Goal: Find specific fact: Find specific fact

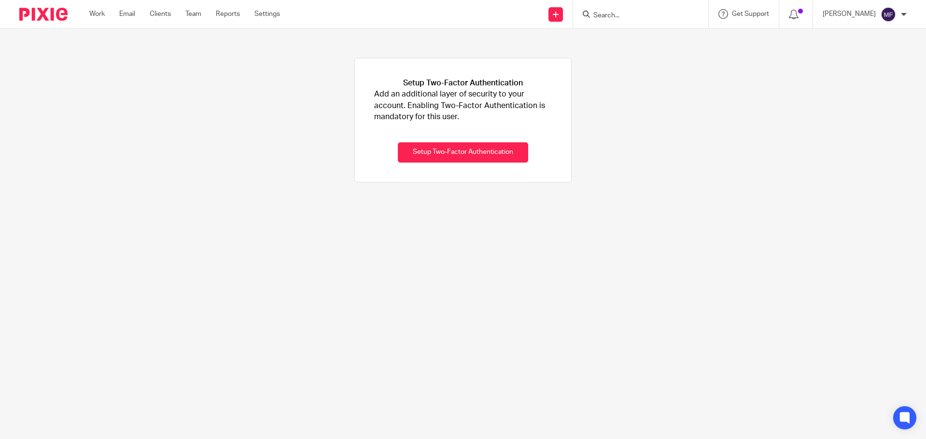
click at [644, 12] on input "Search" at bounding box center [635, 16] width 87 height 9
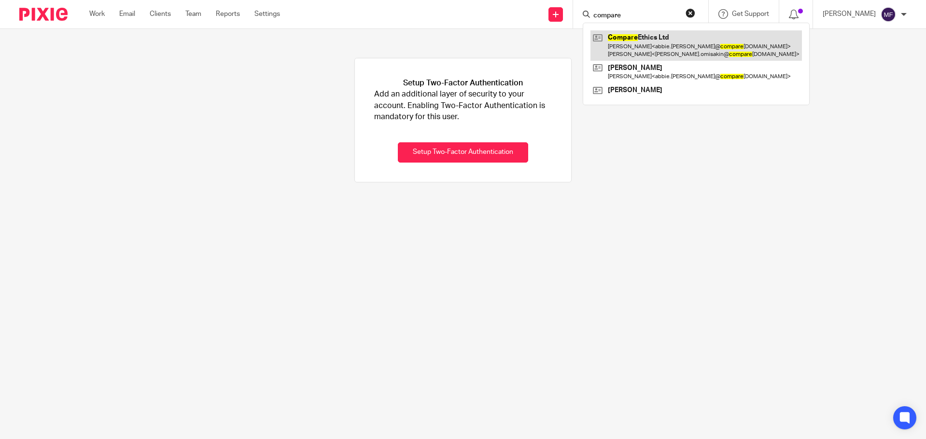
type input "compare"
click at [691, 40] on link at bounding box center [695, 45] width 211 height 30
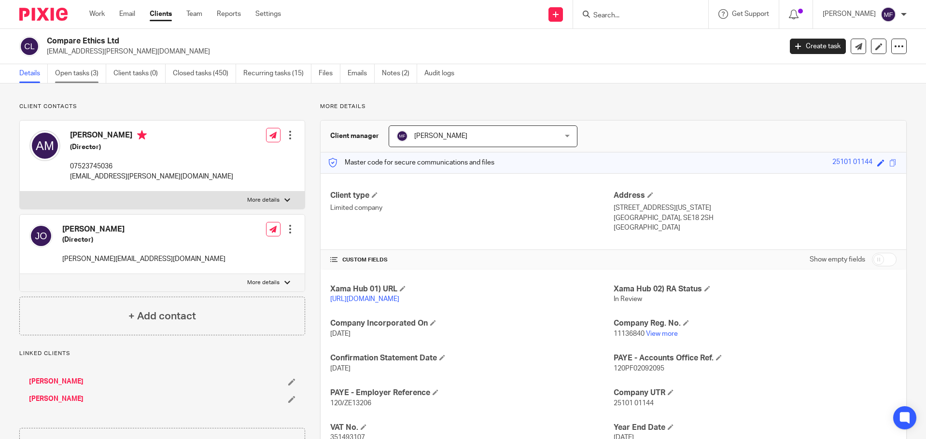
click at [79, 72] on link "Open tasks (3)" at bounding box center [80, 73] width 51 height 19
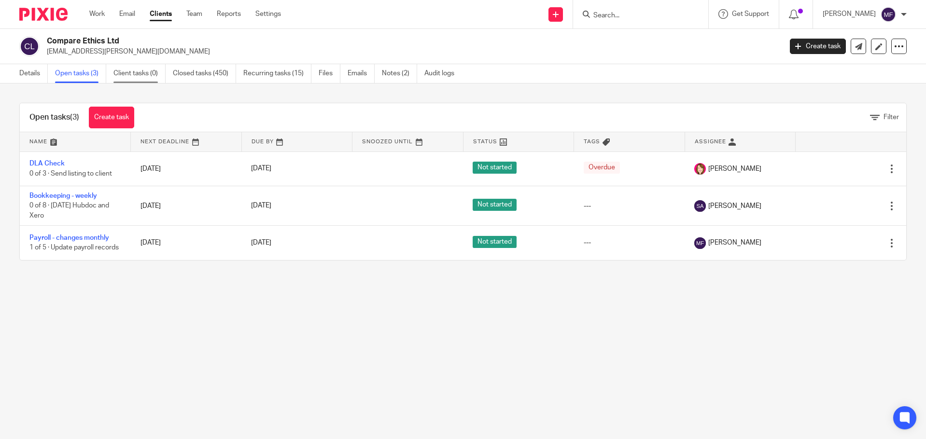
click at [133, 76] on link "Client tasks (0)" at bounding box center [139, 73] width 52 height 19
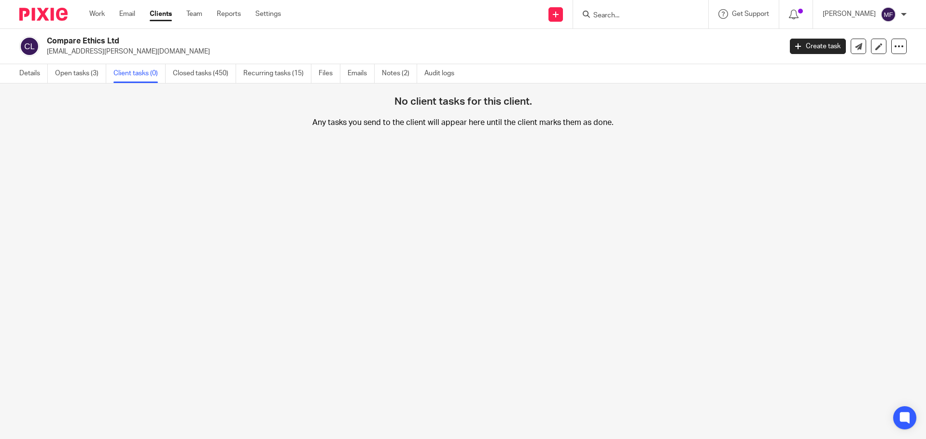
click at [30, 72] on link "Details" at bounding box center [33, 73] width 28 height 19
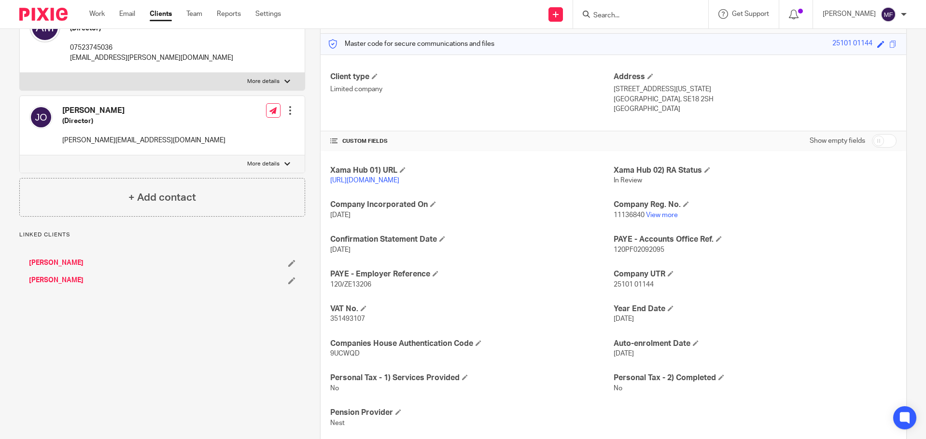
scroll to position [145, 0]
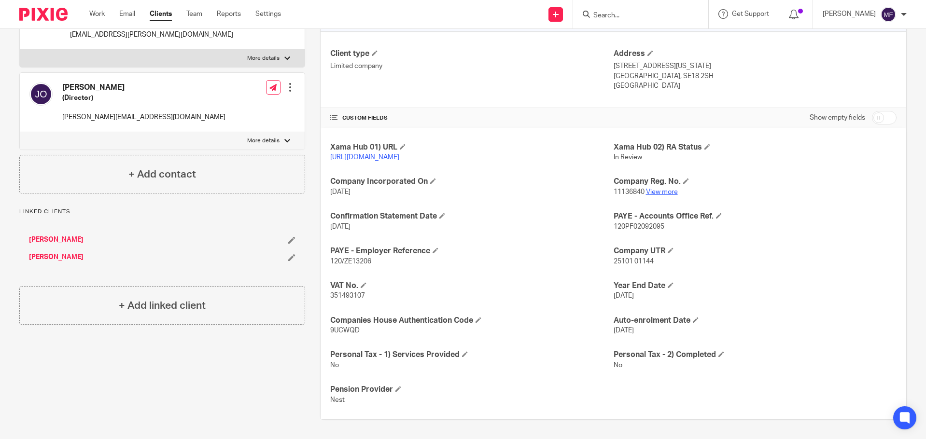
click at [662, 195] on link "View more" at bounding box center [662, 192] width 32 height 7
click at [624, 14] on input "Search" at bounding box center [635, 16] width 87 height 9
type input "u"
type input "you"
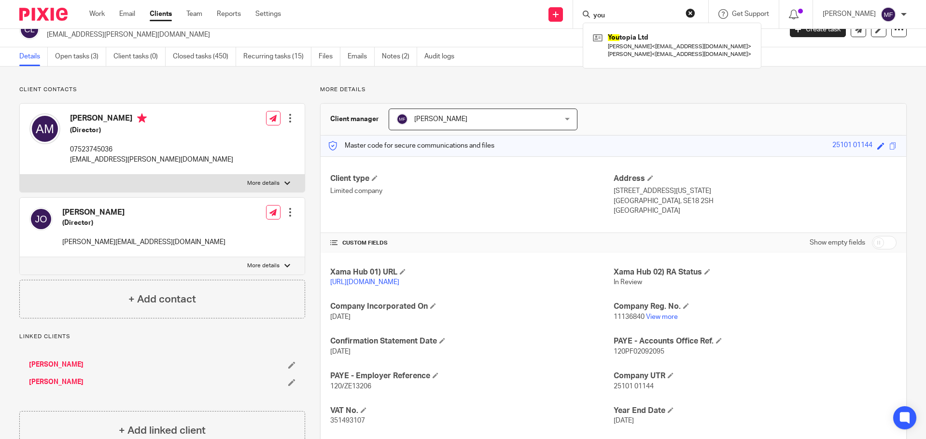
scroll to position [0, 0]
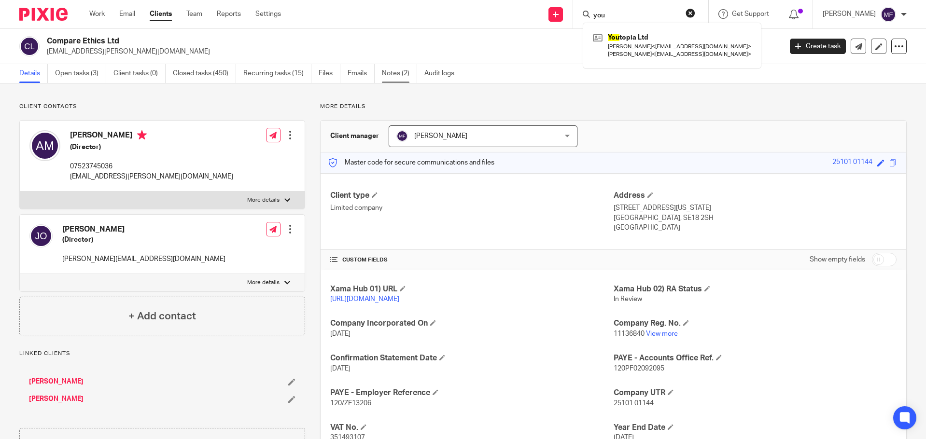
click at [393, 73] on link "Notes (2)" at bounding box center [399, 73] width 35 height 19
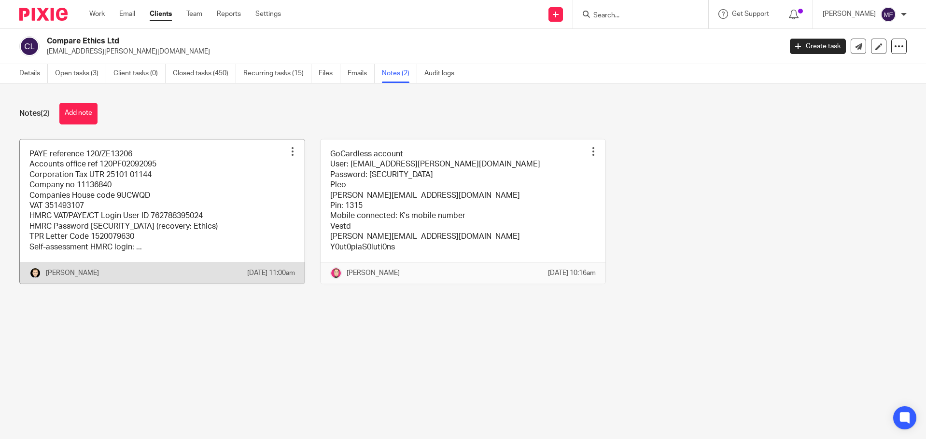
click at [178, 197] on link at bounding box center [162, 211] width 285 height 144
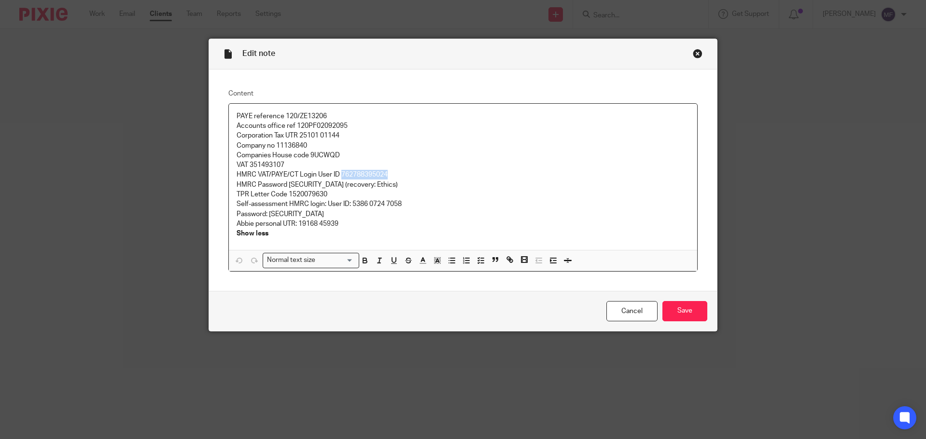
drag, startPoint x: 336, startPoint y: 172, endPoint x: 392, endPoint y: 173, distance: 55.5
click at [392, 173] on p "HMRC VAT/PAYE/CT Login User ID 762788395024" at bounding box center [462, 175] width 453 height 10
copy p "762788395024"
click at [694, 53] on div "Close this dialog window" at bounding box center [698, 54] width 10 height 10
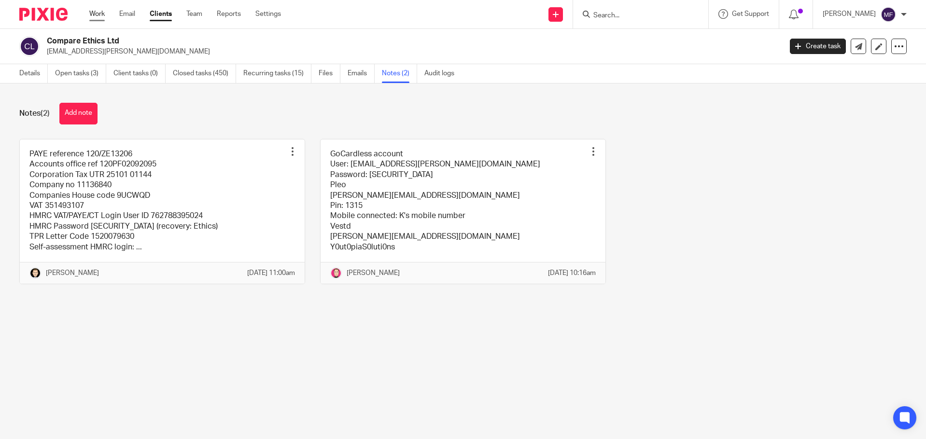
click at [98, 14] on link "Work" at bounding box center [96, 14] width 15 height 10
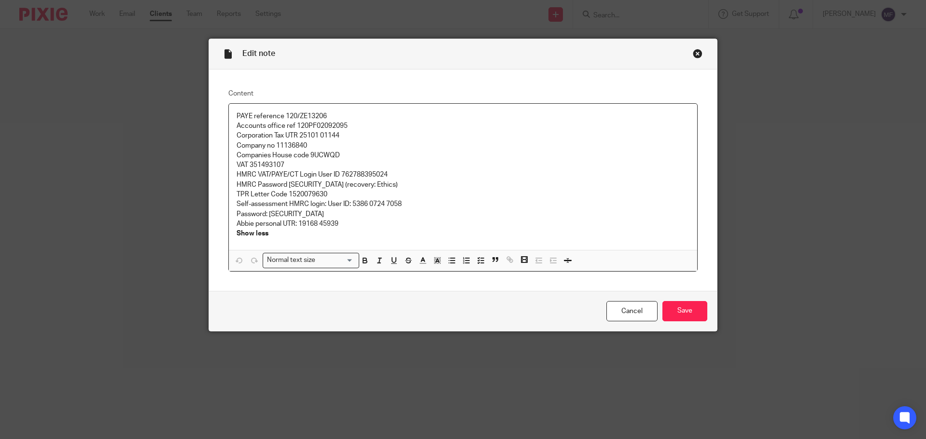
click at [693, 54] on div "Close this dialog window" at bounding box center [698, 54] width 10 height 10
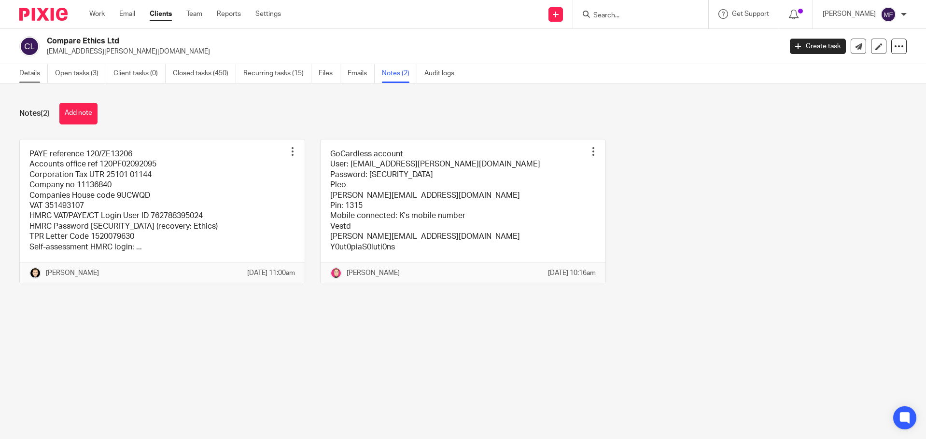
click at [35, 69] on link "Details" at bounding box center [33, 73] width 28 height 19
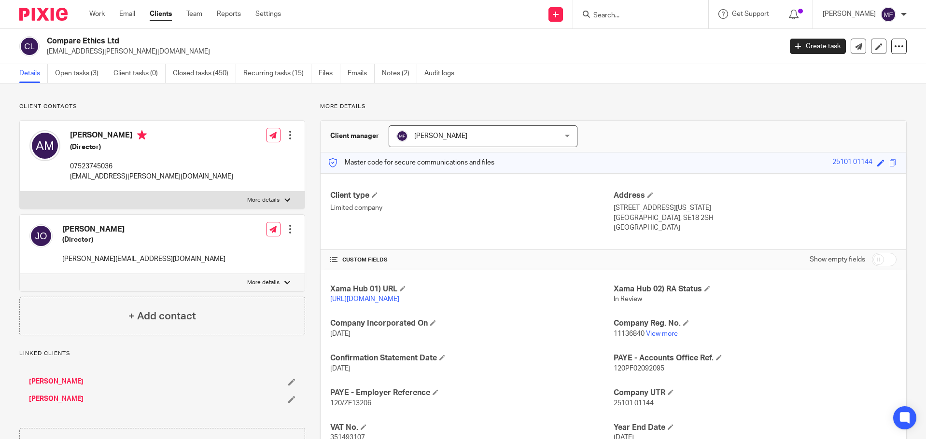
drag, startPoint x: 608, startPoint y: 211, endPoint x: 638, endPoint y: 211, distance: 29.4
click at [638, 211] on div "Client type Limited company Address [STREET_ADDRESS][US_STATE] [GEOGRAPHIC_DATA…" at bounding box center [612, 211] width 585 height 77
click at [638, 211] on p "[STREET_ADDRESS][US_STATE]" at bounding box center [754, 208] width 283 height 10
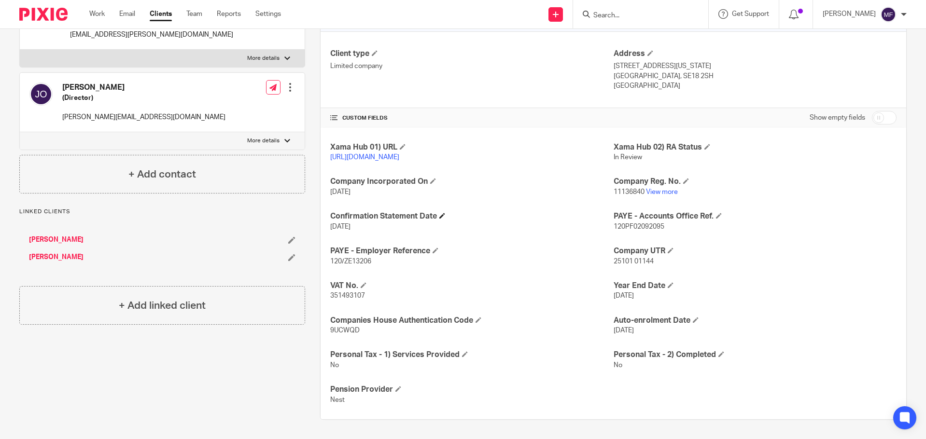
scroll to position [152, 0]
click at [602, 18] on div at bounding box center [639, 14] width 112 height 12
click at [610, 14] on input "Search" at bounding box center [635, 16] width 87 height 9
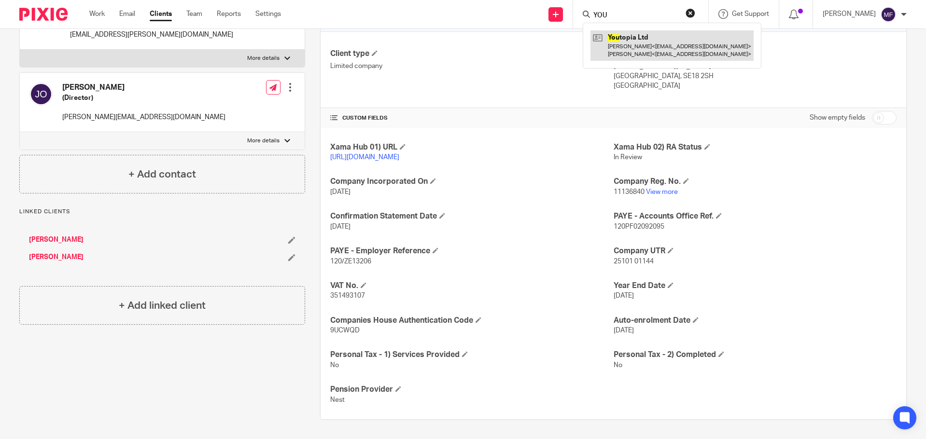
type input "YOU"
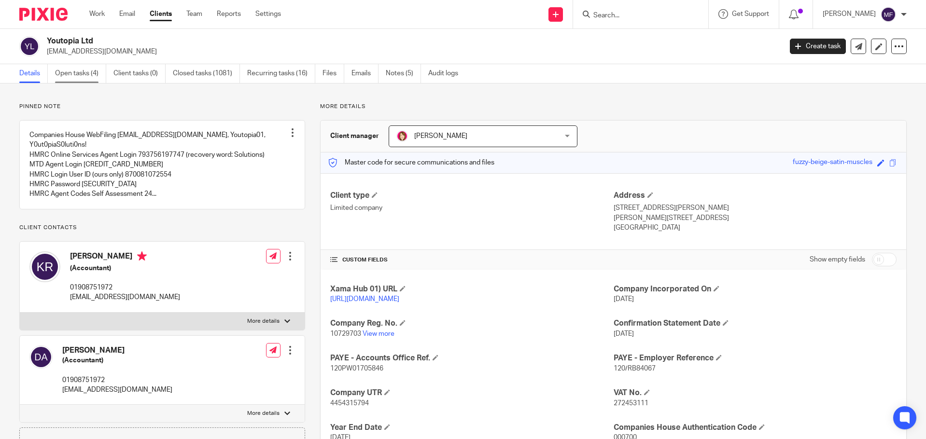
click at [75, 75] on link "Open tasks (4)" at bounding box center [80, 73] width 51 height 19
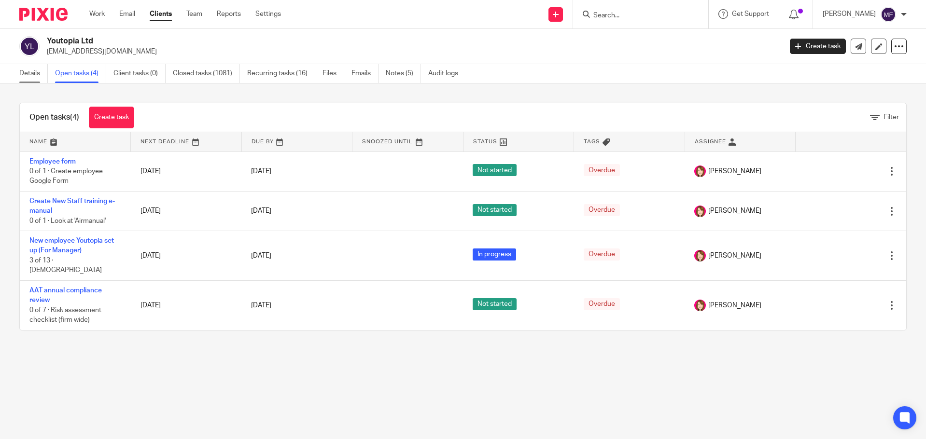
click at [24, 69] on link "Details" at bounding box center [33, 73] width 28 height 19
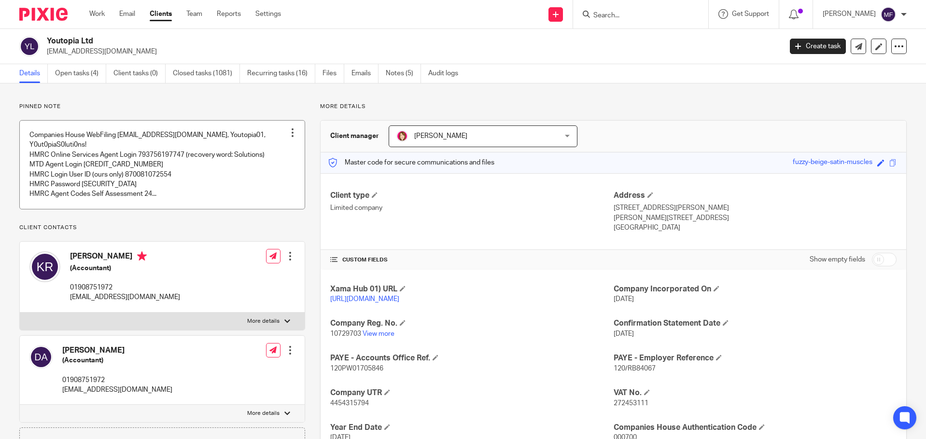
click at [140, 179] on link at bounding box center [162, 165] width 285 height 88
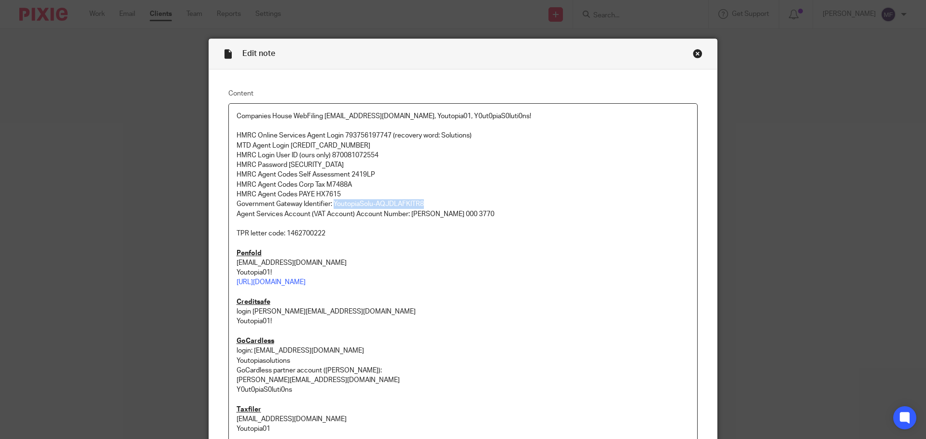
drag, startPoint x: 330, startPoint y: 201, endPoint x: 423, endPoint y: 202, distance: 93.1
click at [431, 200] on p "Government Gateway Identifier: YoutopiaSolu-AQJDLAFKITR8" at bounding box center [462, 204] width 453 height 10
copy p "YoutopiaSolu-AQJDLAFKITR8"
drag, startPoint x: 311, startPoint y: 192, endPoint x: 336, endPoint y: 192, distance: 25.1
click at [336, 192] on p "HMRC Agent Codes PAYE HX7615" at bounding box center [462, 195] width 453 height 10
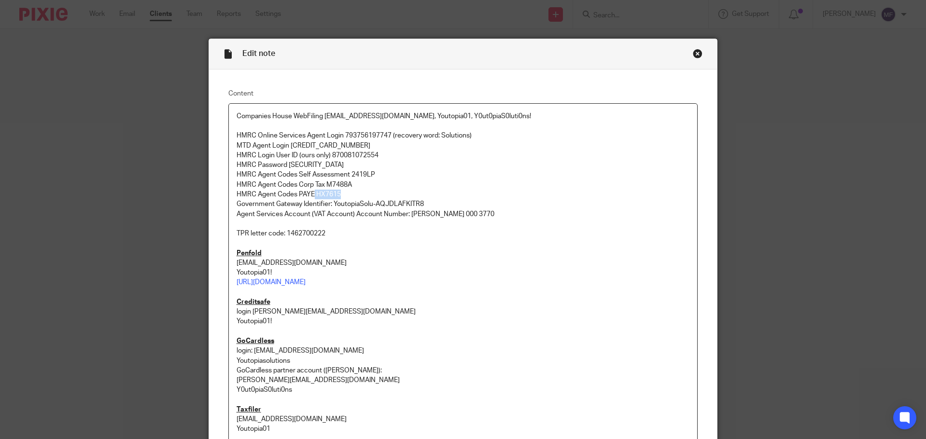
click at [340, 194] on p "HMRC Agent Codes PAYE HX7615" at bounding box center [462, 195] width 453 height 10
drag, startPoint x: 337, startPoint y: 193, endPoint x: 312, endPoint y: 194, distance: 25.1
click at [312, 194] on p "HMRC Agent Codes PAYE HX7615" at bounding box center [462, 195] width 453 height 10
copy p "HX7615"
drag, startPoint x: 350, startPoint y: 183, endPoint x: 322, endPoint y: 183, distance: 27.5
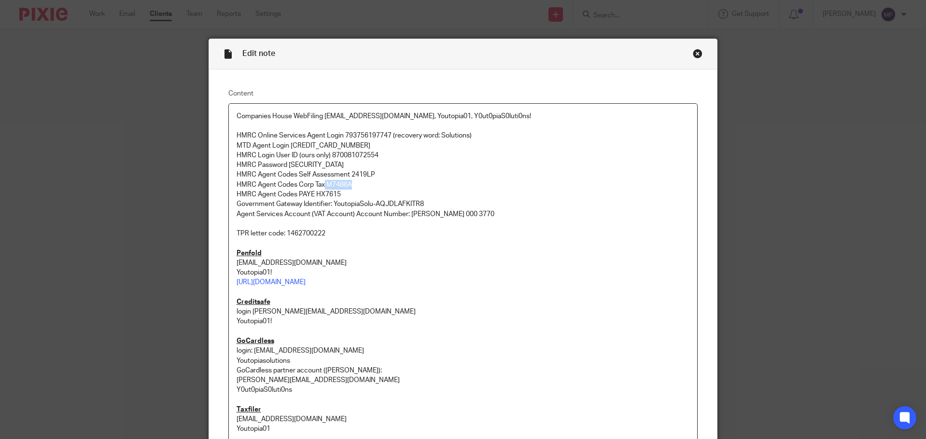
click at [322, 183] on p "HMRC Agent Codes Corp Tax M7488A" at bounding box center [462, 185] width 453 height 10
click at [326, 183] on p "HMRC Agent Codes Corp Tax M7488A" at bounding box center [462, 185] width 453 height 10
drag, startPoint x: 323, startPoint y: 182, endPoint x: 349, endPoint y: 187, distance: 26.5
click at [349, 187] on p "HMRC Agent Codes Corp Tax M7488A" at bounding box center [462, 185] width 453 height 10
copy p "M7488A"
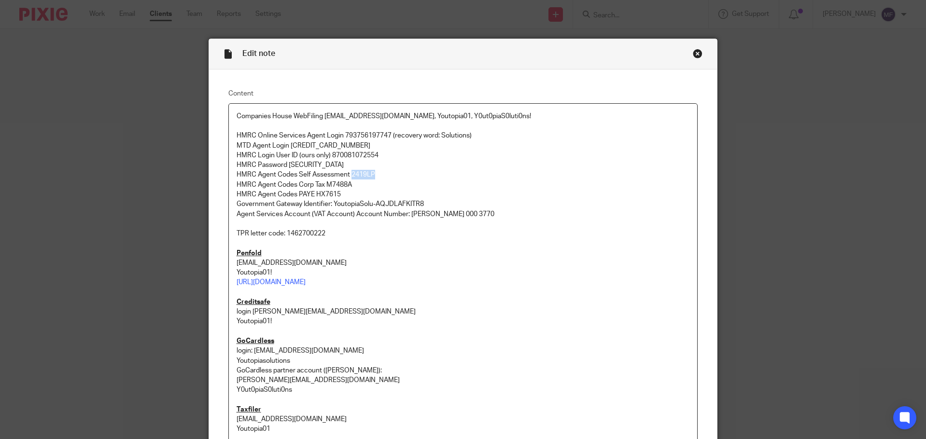
drag, startPoint x: 372, startPoint y: 170, endPoint x: 351, endPoint y: 173, distance: 20.5
click at [348, 173] on p "HMRC Agent Codes Self Assessment 2419LP" at bounding box center [462, 175] width 453 height 10
copy p "2419LP"
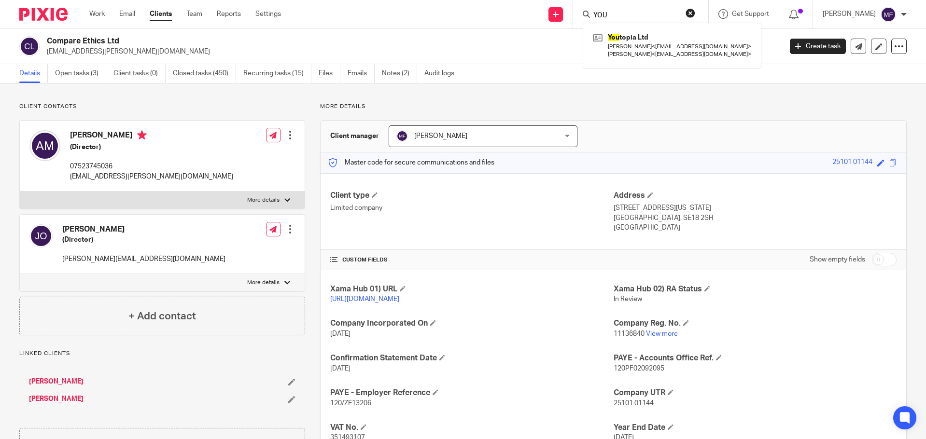
drag, startPoint x: 623, startPoint y: 12, endPoint x: 510, endPoint y: 0, distance: 113.5
click at [529, 5] on div "Send new email Create task Add client Request signature YOU You topia Ltd [PERS…" at bounding box center [610, 14] width 630 height 28
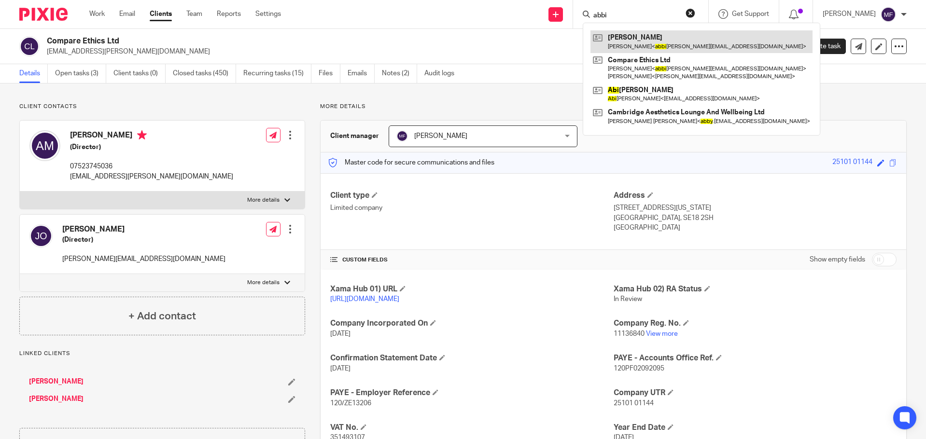
type input "abbi"
click at [684, 40] on link at bounding box center [701, 41] width 222 height 22
